Goal: Contribute content: Contribute content

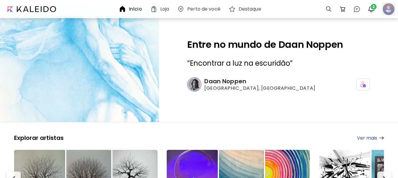
click at [390, 7] on div at bounding box center [388, 9] width 13 height 13
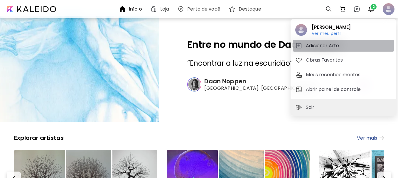
click at [322, 43] on h5 "Adicionar Arte" at bounding box center [323, 45] width 35 height 7
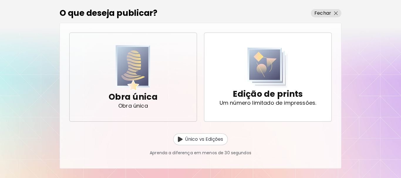
click at [133, 73] on img "button" at bounding box center [133, 68] width 35 height 46
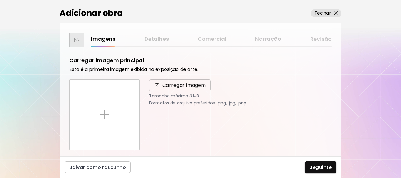
click at [175, 87] on span "Carregar imagem" at bounding box center [184, 85] width 44 height 7
click at [0, 0] on input "Carregar imagem" at bounding box center [0, 0] width 0 height 0
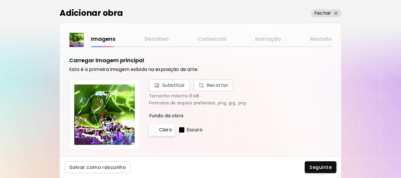
click at [194, 130] on p "Escuro" at bounding box center [195, 130] width 16 height 7
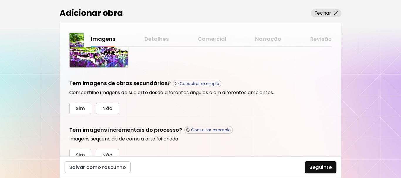
scroll to position [202, 0]
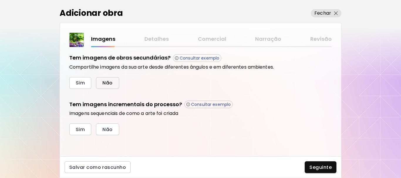
click at [112, 84] on span "Não" at bounding box center [107, 83] width 10 height 6
drag, startPoint x: 108, startPoint y: 131, endPoint x: 117, endPoint y: 132, distance: 9.1
click at [108, 132] on span "Não" at bounding box center [107, 130] width 10 height 6
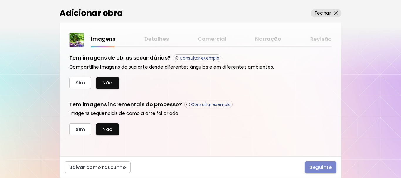
click at [330, 167] on span "Seguinte" at bounding box center [321, 167] width 22 height 6
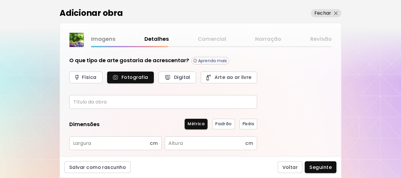
click at [164, 101] on input "text" at bounding box center [163, 102] width 188 height 14
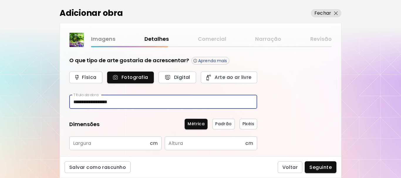
type input "**********"
click at [114, 139] on input "text" at bounding box center [109, 144] width 81 height 14
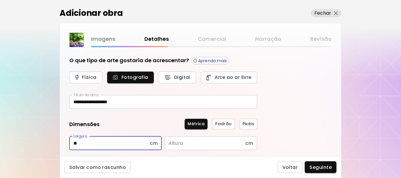
type input "**"
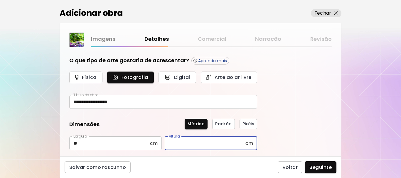
click at [208, 141] on input "text" at bounding box center [205, 144] width 81 height 14
type input "**"
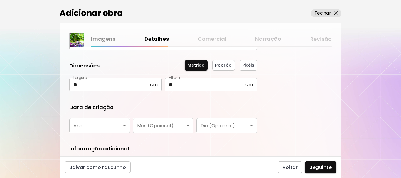
scroll to position [88, 0]
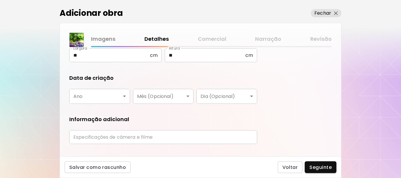
click at [87, 96] on body "**********" at bounding box center [200, 89] width 401 height 178
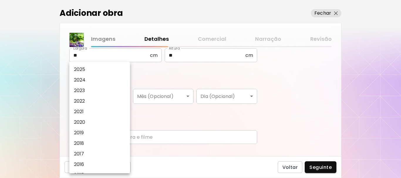
click at [88, 66] on li "2025" at bounding box center [101, 69] width 64 height 11
type input "****"
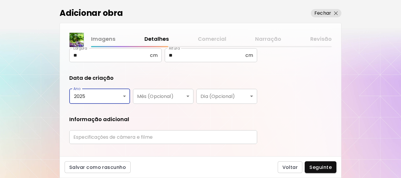
click at [156, 138] on input "text" at bounding box center [163, 137] width 188 height 14
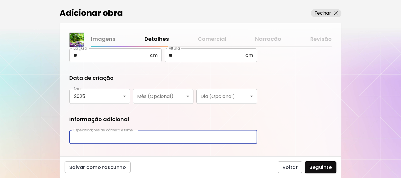
type input "**********"
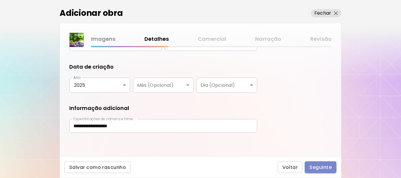
click at [319, 163] on button "Seguinte" at bounding box center [321, 168] width 32 height 12
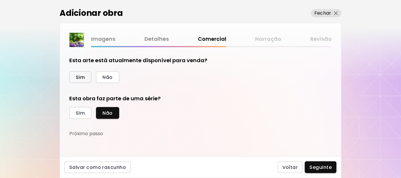
click at [83, 78] on span "Sim" at bounding box center [80, 77] width 9 height 6
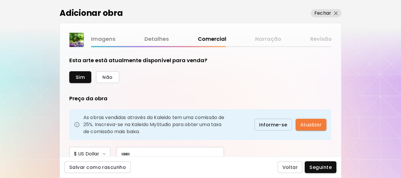
scroll to position [29, 0]
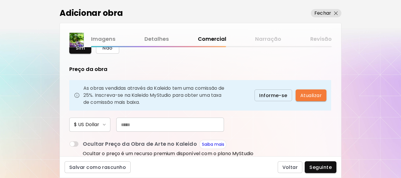
click at [153, 129] on input "text" at bounding box center [170, 125] width 108 height 14
type input "***"
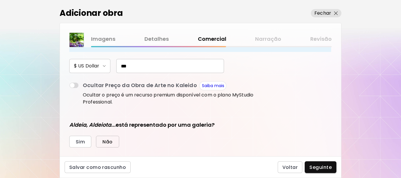
click at [112, 140] on span "Não" at bounding box center [107, 142] width 10 height 6
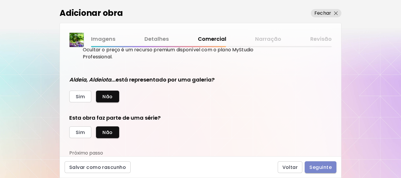
click at [319, 166] on span "Seguinte" at bounding box center [321, 167] width 22 height 6
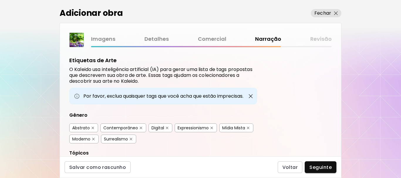
click at [140, 128] on img "button" at bounding box center [141, 128] width 3 height 3
click at [212, 129] on img "button" at bounding box center [212, 128] width 3 height 3
click at [249, 128] on img "button" at bounding box center [248, 128] width 3 height 3
click at [133, 137] on button "button" at bounding box center [131, 139] width 4 height 4
click at [94, 139] on img "button" at bounding box center [93, 139] width 3 height 3
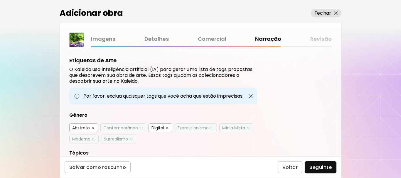
scroll to position [59, 0]
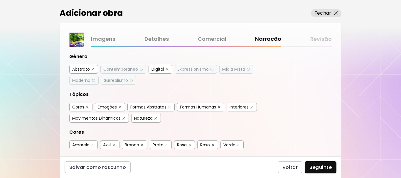
click at [87, 107] on img "button" at bounding box center [87, 107] width 3 height 3
click at [118, 107] on button "button" at bounding box center [120, 107] width 4 height 4
click at [219, 106] on img "button" at bounding box center [219, 107] width 3 height 3
click at [250, 109] on img "button" at bounding box center [251, 107] width 3 height 3
click at [126, 118] on button "button" at bounding box center [124, 118] width 4 height 4
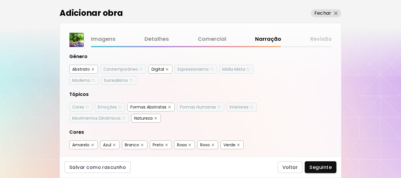
click at [157, 119] on img "button" at bounding box center [155, 118] width 3 height 3
click at [191, 144] on img "button" at bounding box center [190, 145] width 3 height 3
click at [215, 144] on button "button" at bounding box center [213, 145] width 4 height 4
click at [315, 168] on span "Seguinte" at bounding box center [321, 167] width 22 height 6
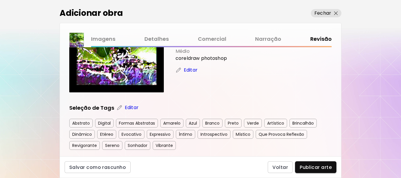
scroll to position [88, 0]
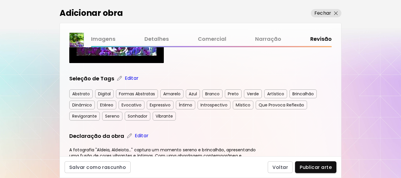
click at [151, 95] on div "Formas Abstratas" at bounding box center [137, 94] width 42 height 9
click at [127, 79] on p "Editar" at bounding box center [132, 78] width 14 height 7
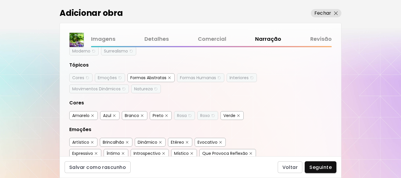
scroll to position [147, 0]
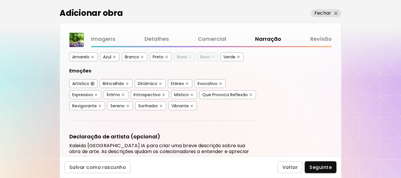
click at [92, 84] on img "button" at bounding box center [92, 84] width 3 height 3
click at [126, 82] on button "button" at bounding box center [127, 84] width 4 height 4
click at [159, 84] on button "button" at bounding box center [160, 84] width 4 height 4
click at [187, 84] on img "button" at bounding box center [187, 84] width 3 height 3
click at [220, 83] on img "button" at bounding box center [220, 84] width 3 height 3
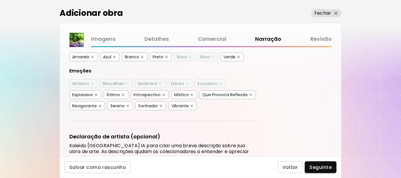
click at [97, 95] on img "button" at bounding box center [96, 95] width 3 height 3
click at [125, 95] on button "button" at bounding box center [123, 95] width 4 height 4
click at [191, 95] on img "button" at bounding box center [192, 95] width 3 height 3
click at [250, 94] on img "button" at bounding box center [251, 95] width 3 height 3
click at [100, 105] on img "button" at bounding box center [100, 106] width 3 height 3
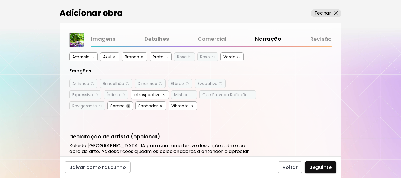
click at [128, 105] on img "button" at bounding box center [128, 106] width 3 height 3
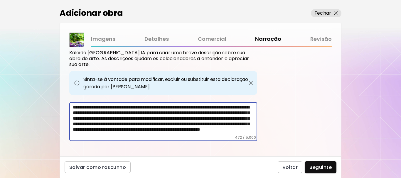
scroll to position [9, 0]
drag, startPoint x: 205, startPoint y: 107, endPoint x: 117, endPoint y: 116, distance: 88.5
click at [117, 116] on textarea "**********" at bounding box center [165, 120] width 184 height 31
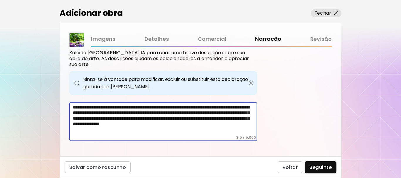
scroll to position [238, 0]
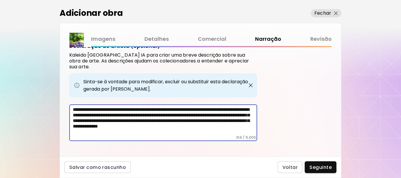
drag, startPoint x: 206, startPoint y: 110, endPoint x: 208, endPoint y: 131, distance: 21.8
click at [208, 131] on div "**********" at bounding box center [163, 123] width 188 height 37
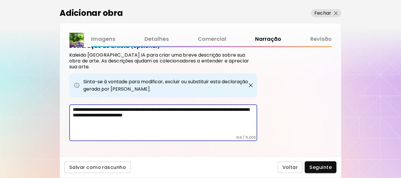
scroll to position [221, 0]
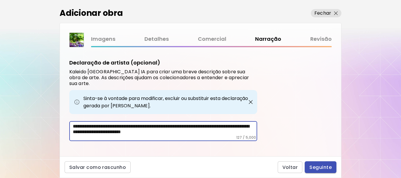
type textarea "**********"
click at [323, 168] on span "Seguinte" at bounding box center [321, 167] width 22 height 6
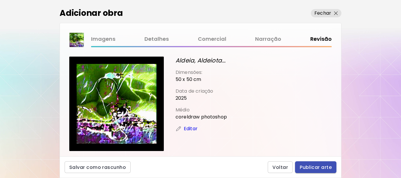
click at [315, 168] on span "Publicar arte" at bounding box center [316, 167] width 32 height 6
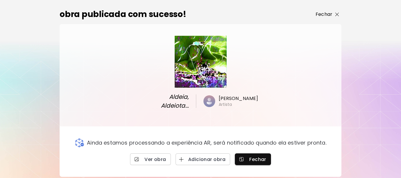
click at [327, 14] on p "Fechar" at bounding box center [324, 14] width 17 height 7
